Goal: Register for event/course

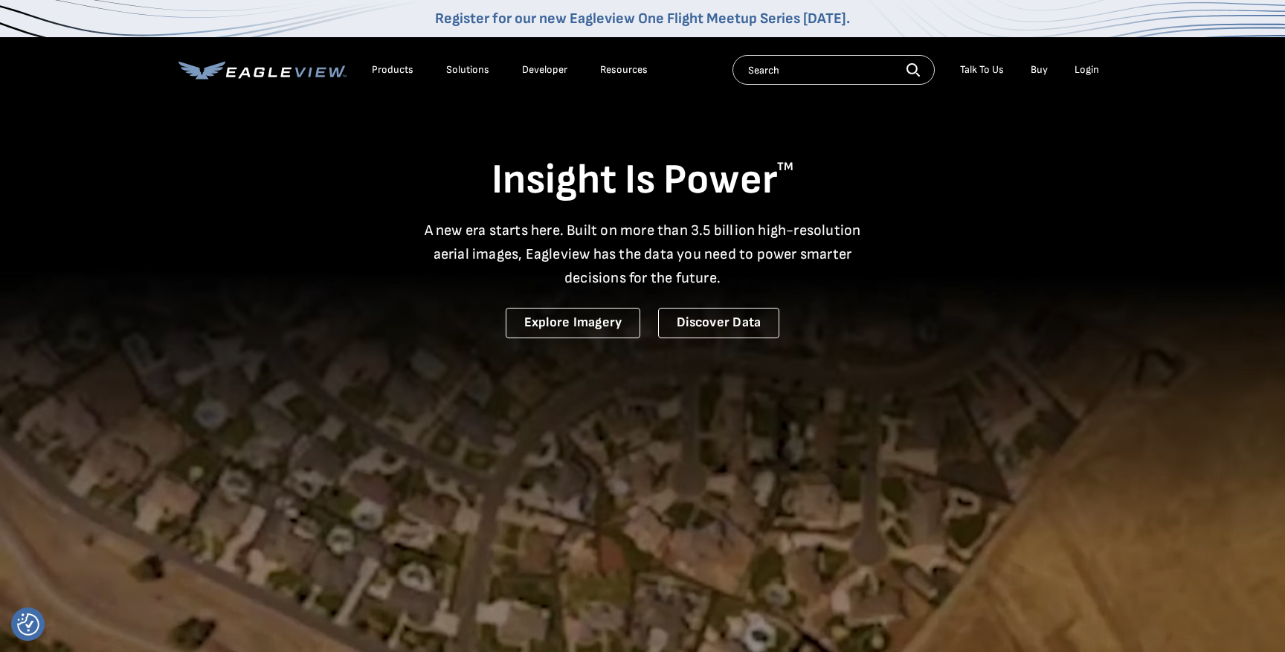
click at [698, 12] on link "Register for our new Eagleview One Flight Meetup Series [DATE]." at bounding box center [642, 19] width 415 height 18
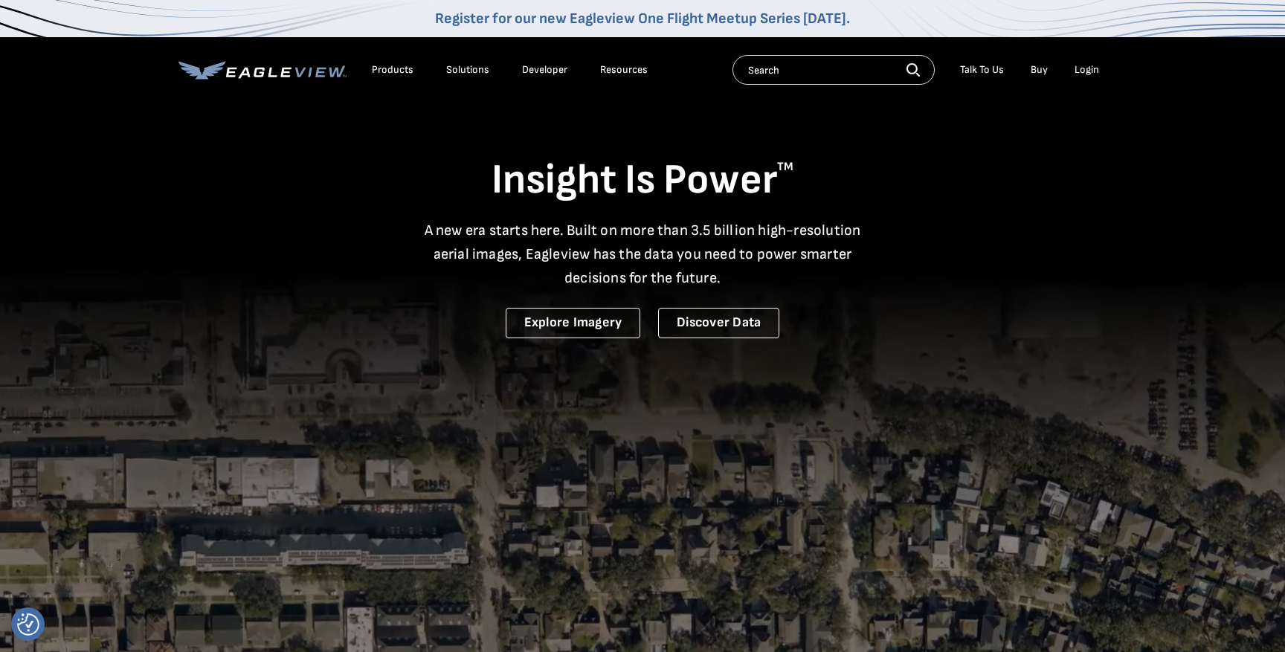
click at [485, 17] on link "Register for our new Eagleview One Flight Meetup Series today." at bounding box center [642, 19] width 415 height 18
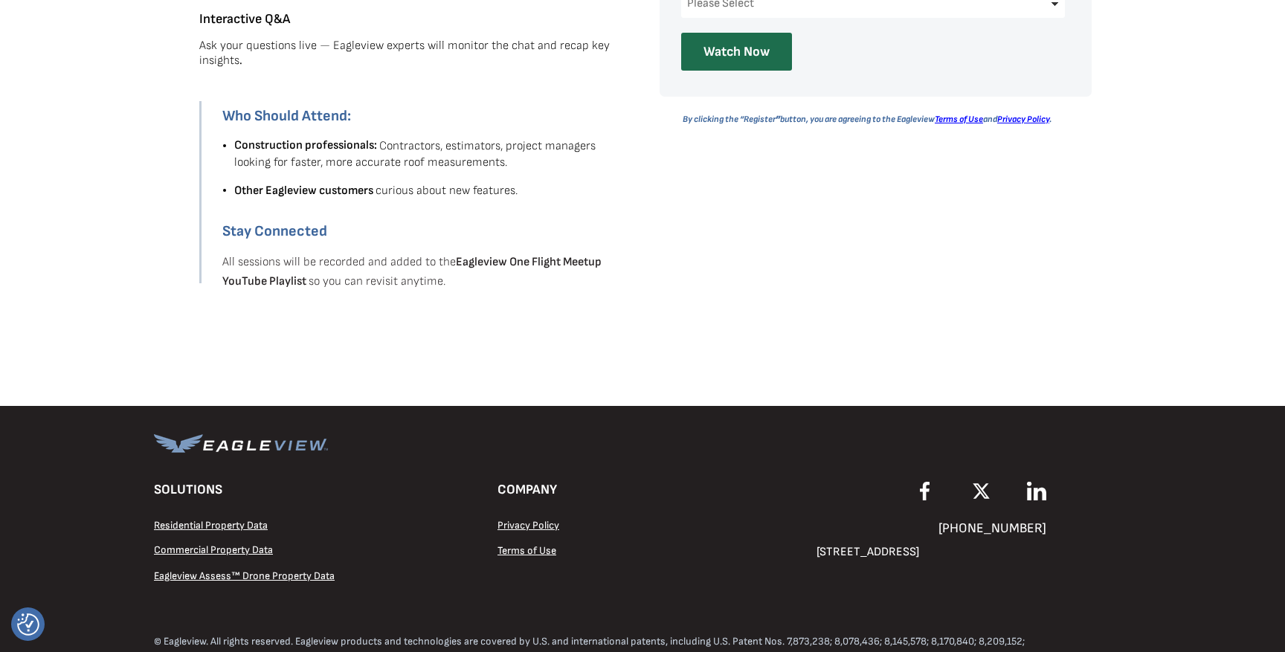
scroll to position [1057, 0]
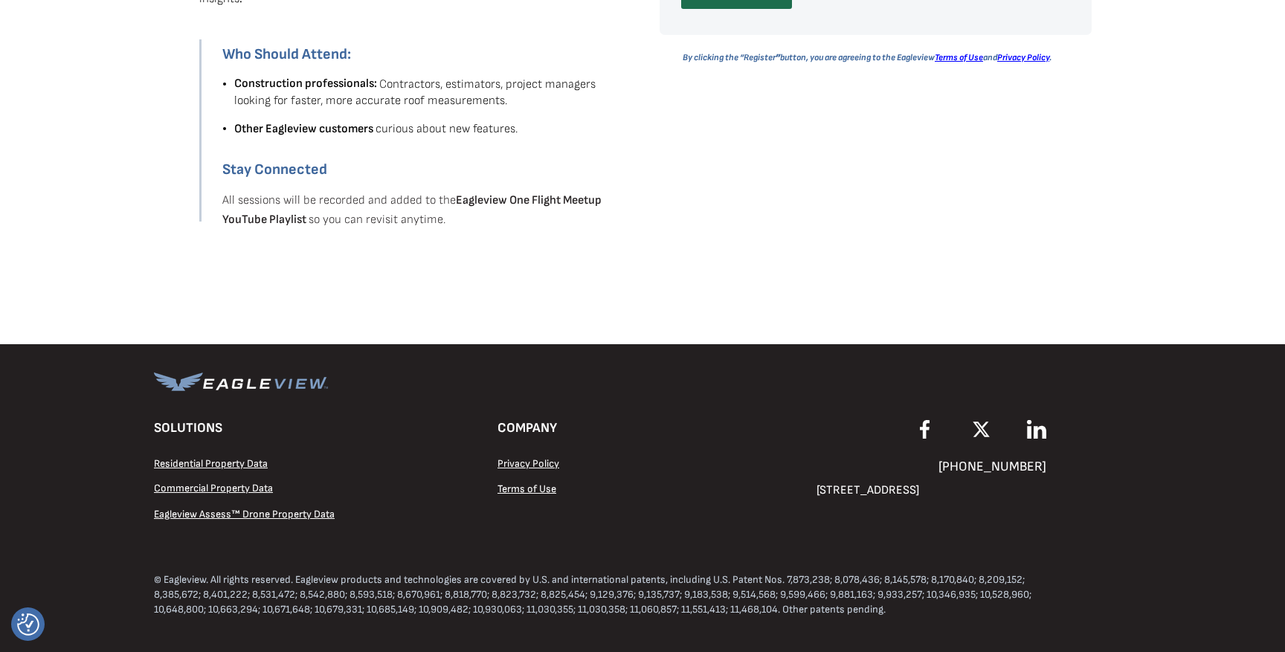
click at [539, 456] on p "Privacy Policy" at bounding box center [569, 463] width 142 height 16
click at [539, 463] on span "Privacy Policy" at bounding box center [529, 463] width 62 height 13
click at [983, 432] on img at bounding box center [981, 429] width 23 height 19
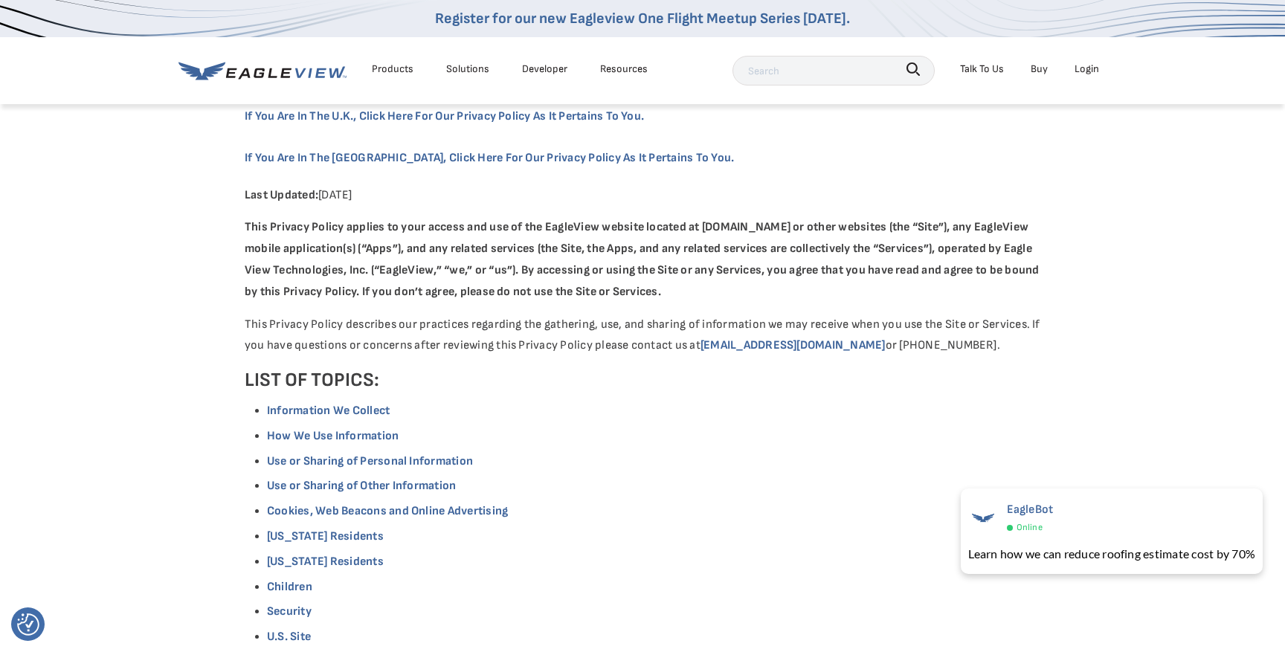
click at [614, 64] on div "Resources" at bounding box center [624, 68] width 48 height 19
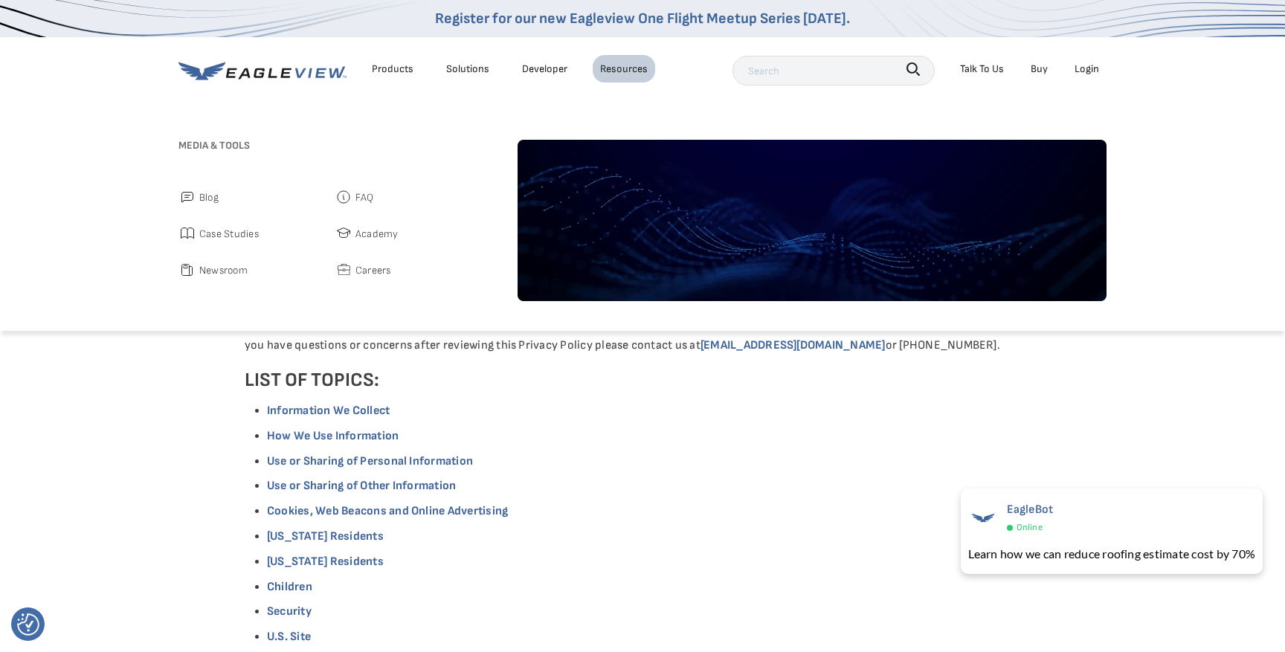
click at [374, 236] on span "Academy" at bounding box center [376, 234] width 43 height 19
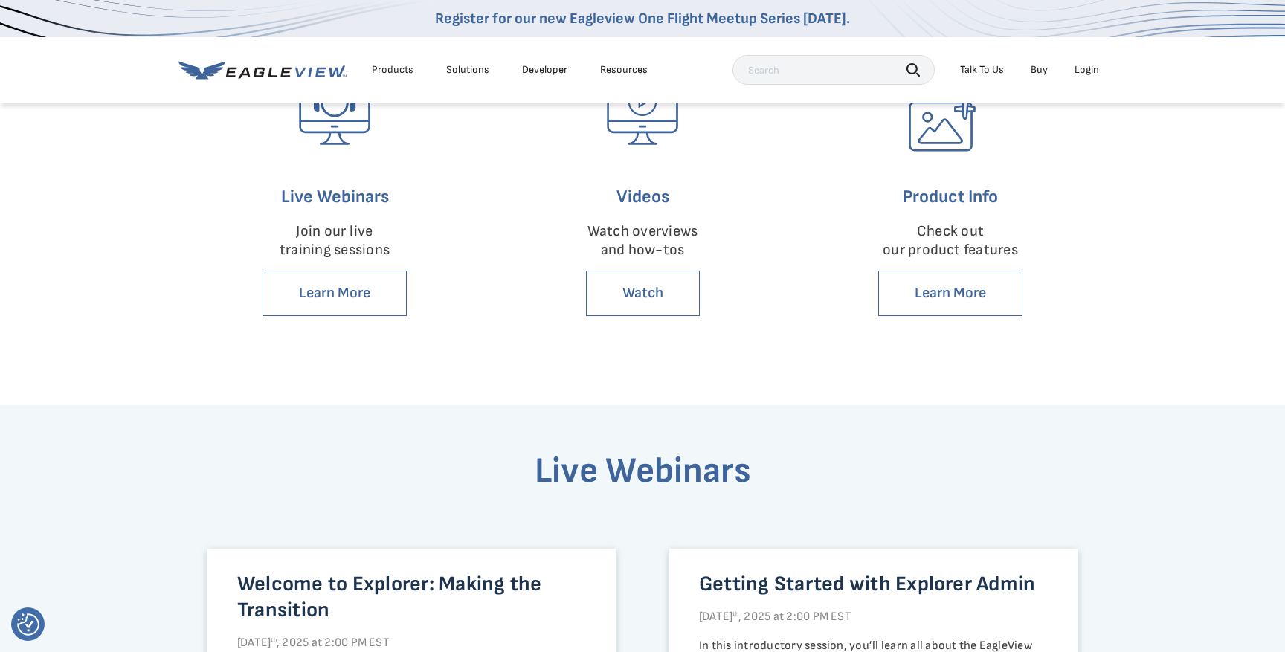
scroll to position [364, 0]
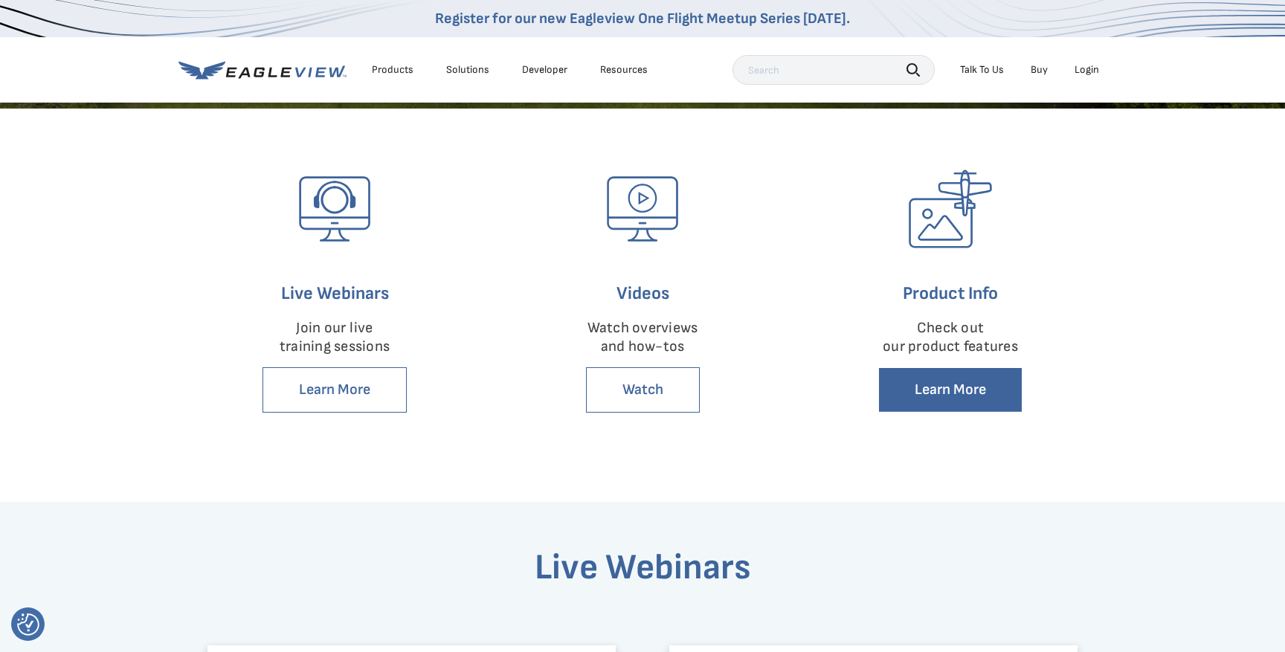
click at [953, 402] on link "Learn More" at bounding box center [950, 389] width 144 height 45
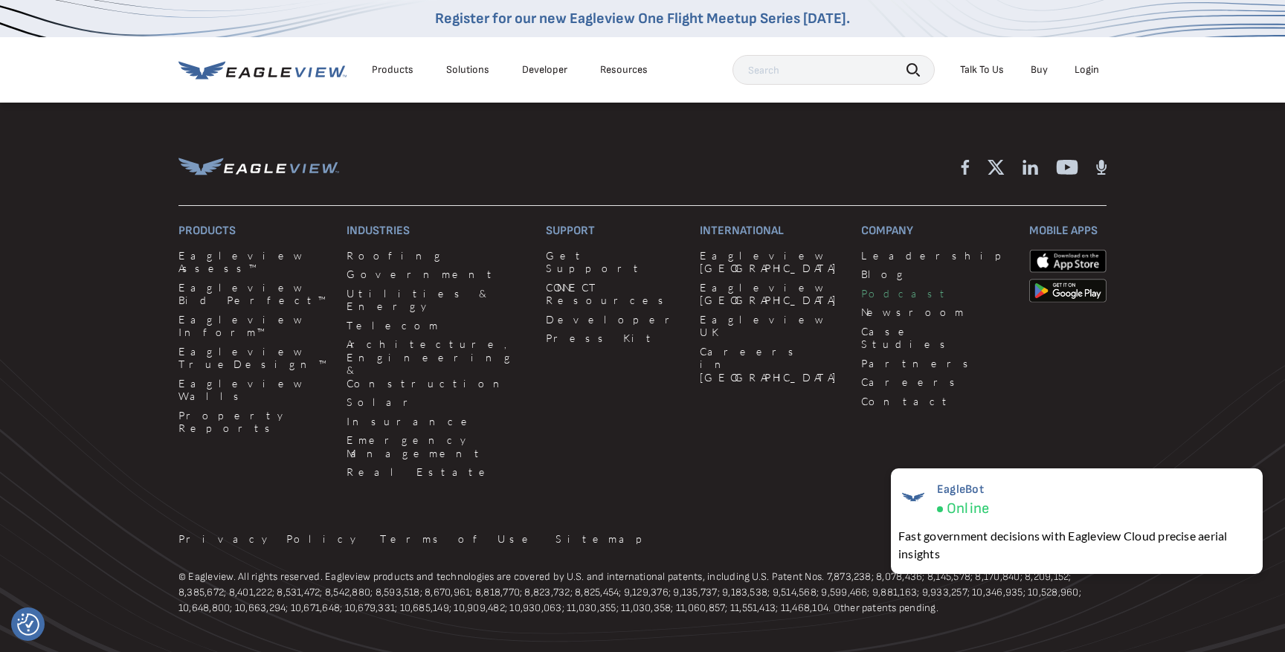
scroll to position [4078, 0]
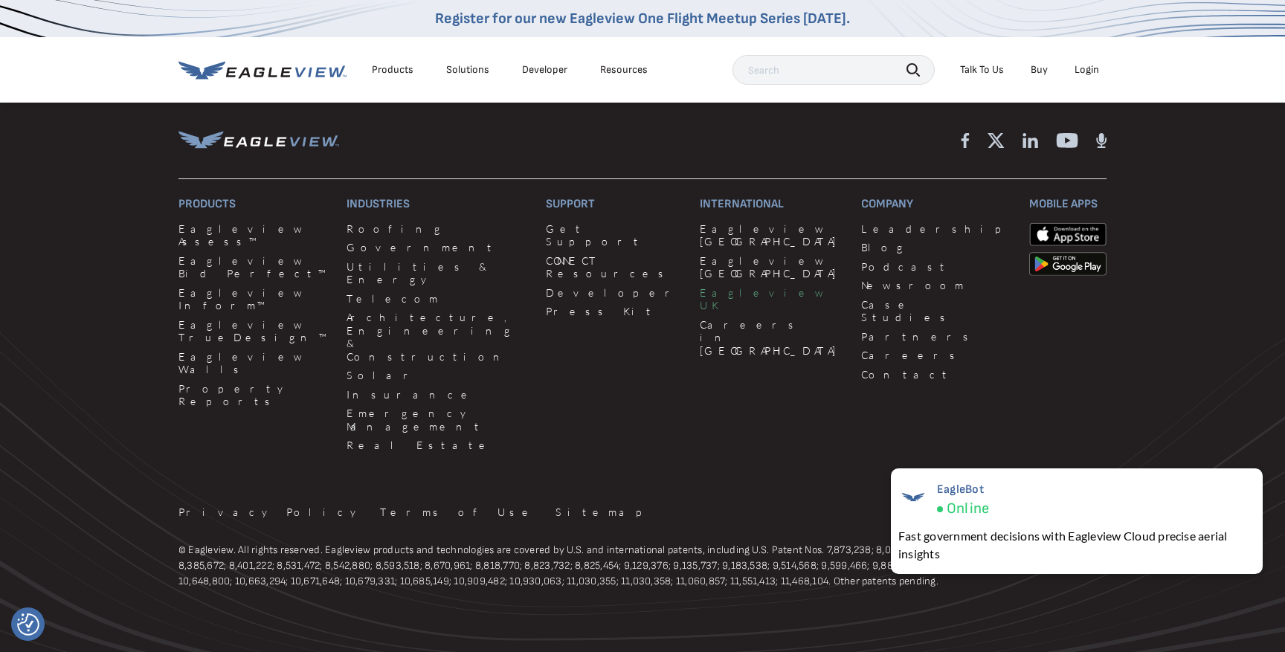
click at [701, 286] on link "Eagleview UK" at bounding box center [772, 299] width 144 height 26
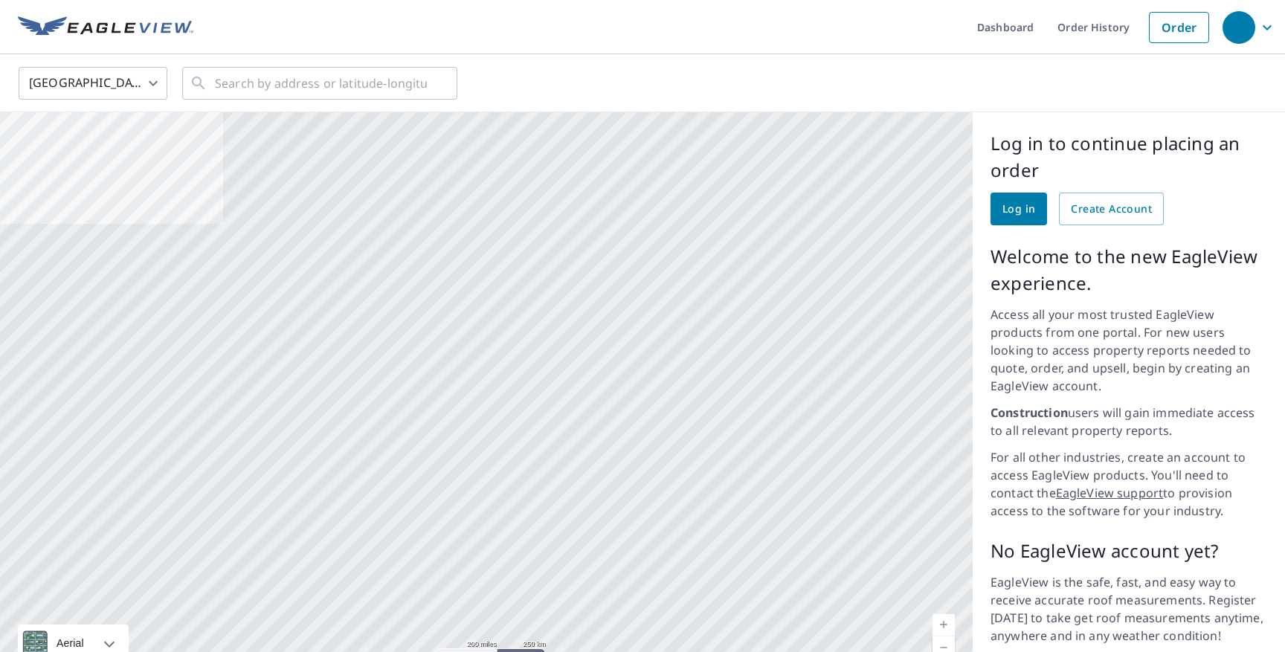
scroll to position [57, 0]
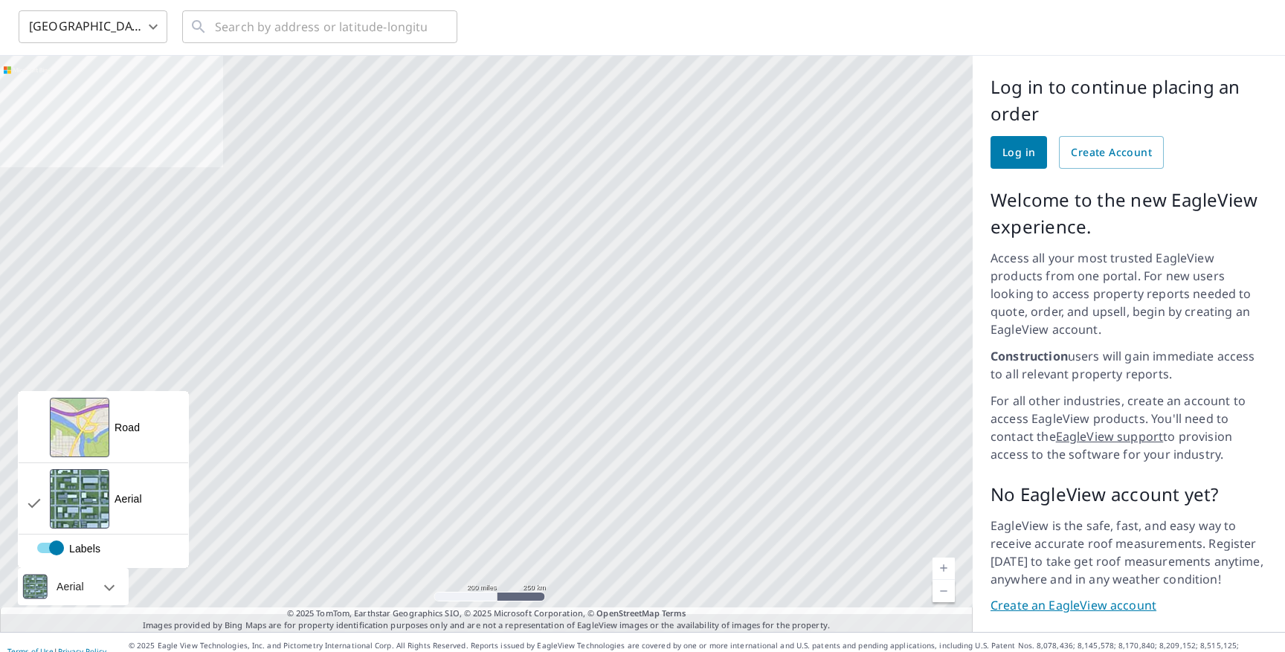
click at [65, 568] on div "Aerial" at bounding box center [70, 586] width 36 height 37
click at [115, 420] on div "Road" at bounding box center [127, 427] width 25 height 15
